Goal: Task Accomplishment & Management: Complete application form

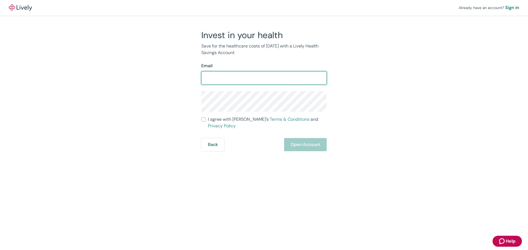
click at [213, 75] on input "Email" at bounding box center [263, 78] width 125 height 11
type input "[EMAIL_ADDRESS][DOMAIN_NAME]"
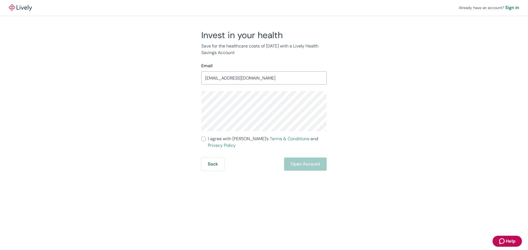
click at [425, 101] on div "Already have an account? Sign in Invest in your health Save for the healthcare …" at bounding box center [264, 85] width 528 height 171
click at [205, 140] on input "I agree with Lively’s Terms & Conditions and Privacy Policy" at bounding box center [203, 139] width 4 height 4
checkbox input "true"
click at [320, 160] on button "Open Account" at bounding box center [305, 164] width 43 height 13
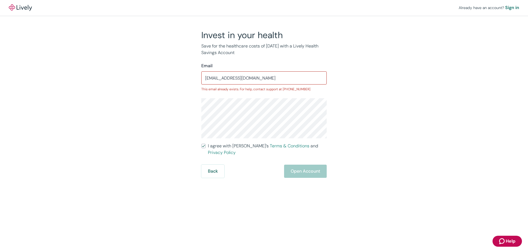
click at [27, 2] on div "Already have an account? Sign in" at bounding box center [264, 7] width 528 height 15
click at [26, 9] on img at bounding box center [20, 7] width 23 height 7
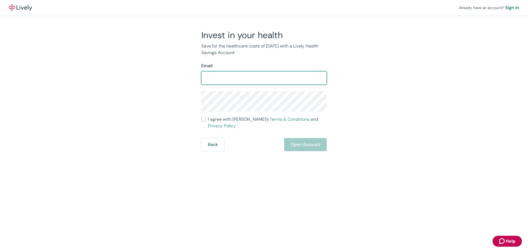
click at [223, 77] on input "Email" at bounding box center [263, 78] width 125 height 11
type input "[EMAIL_ADDRESS][DOMAIN_NAME]"
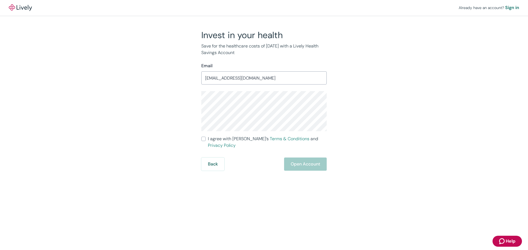
click at [206, 140] on label "I agree with Lively’s Terms & Conditions and Privacy Policy" at bounding box center [263, 142] width 125 height 13
click at [206, 140] on input "I agree with Lively’s Terms & Conditions and Privacy Policy" at bounding box center [203, 139] width 4 height 4
checkbox input "true"
click at [302, 159] on button "Open Account" at bounding box center [305, 164] width 43 height 13
